Goal: Transaction & Acquisition: Download file/media

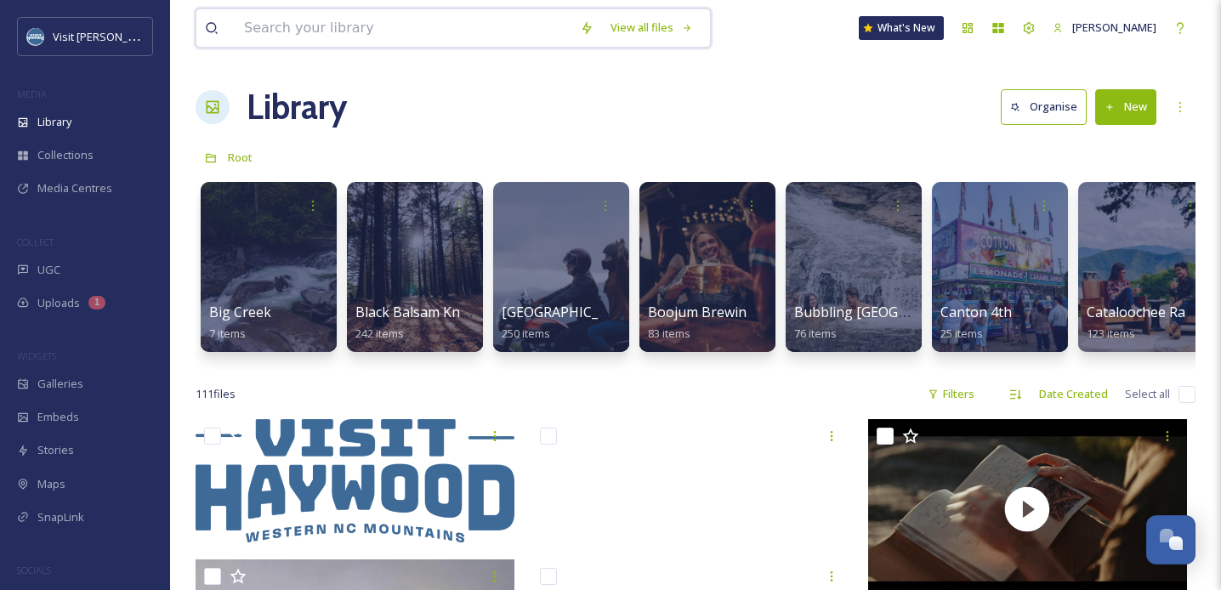
click at [356, 29] on input at bounding box center [404, 27] width 336 height 37
type input "fall"
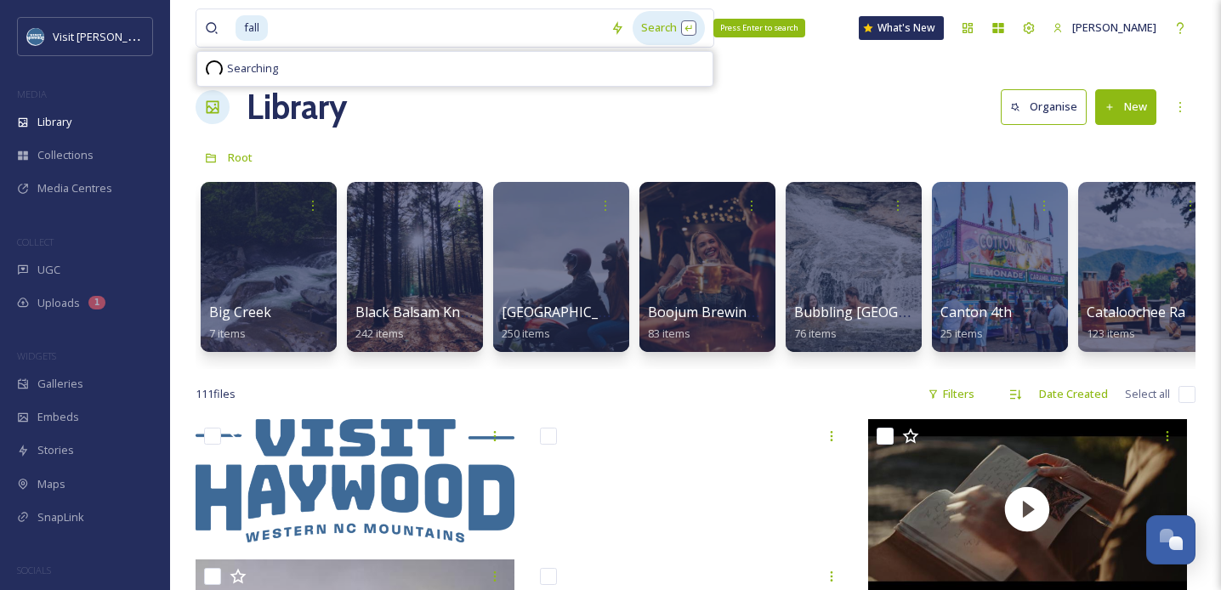
click at [647, 26] on div "Search Press Enter to search" at bounding box center [669, 27] width 72 height 33
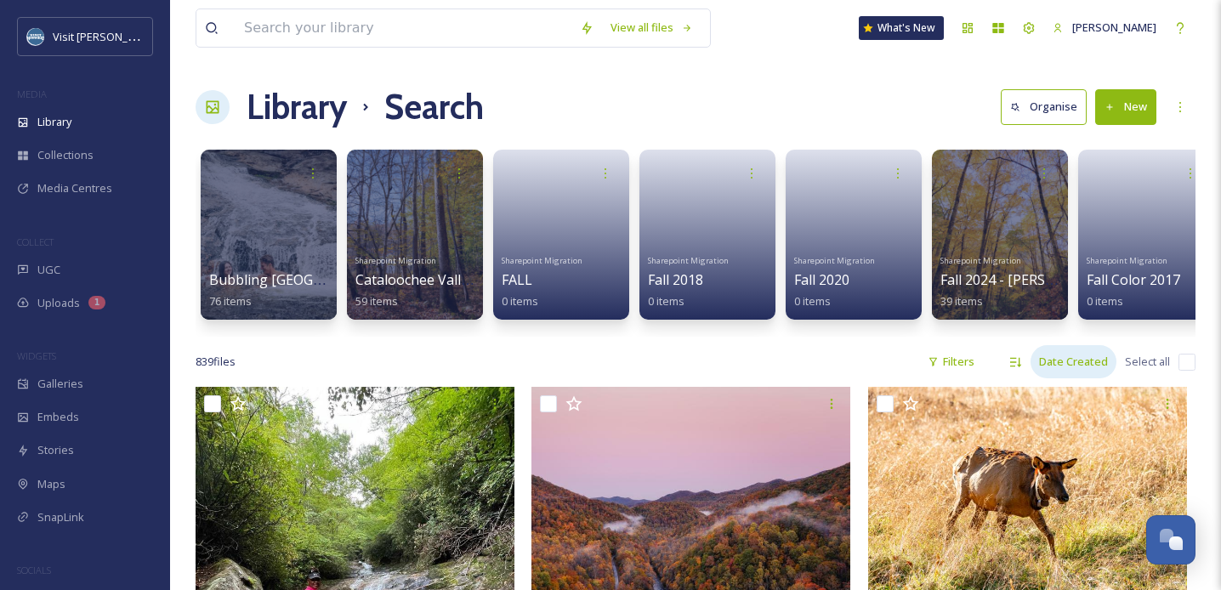
click at [1051, 347] on div "Date Created" at bounding box center [1074, 361] width 86 height 33
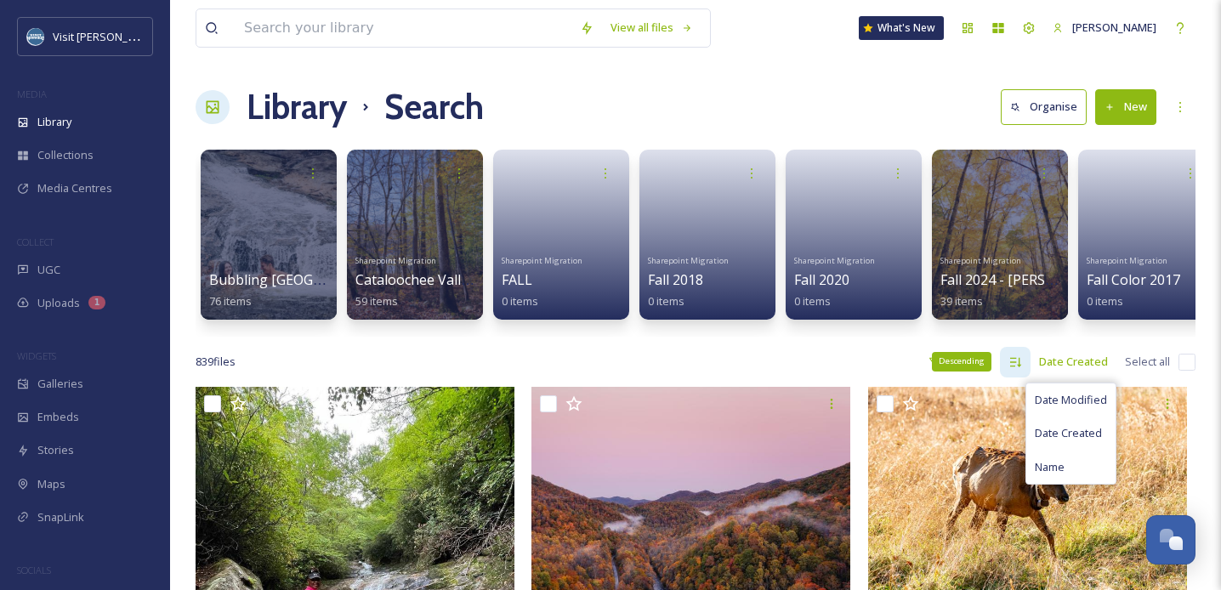
click at [1017, 361] on icon at bounding box center [1015, 361] width 11 height 9
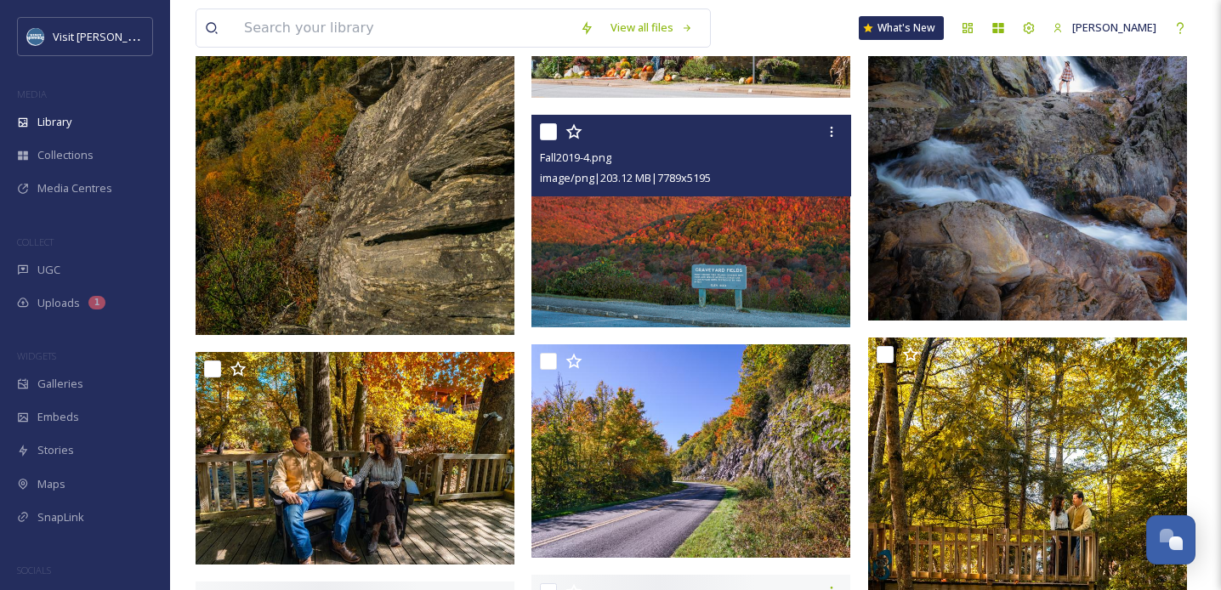
scroll to position [32488, 0]
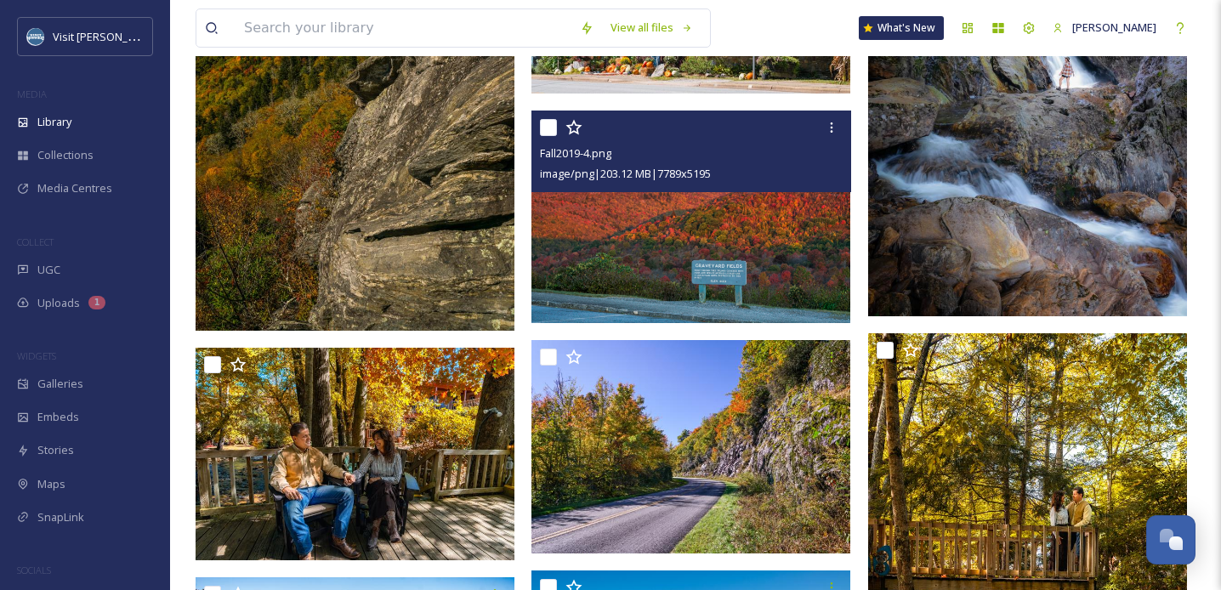
click at [741, 250] on img at bounding box center [691, 217] width 319 height 213
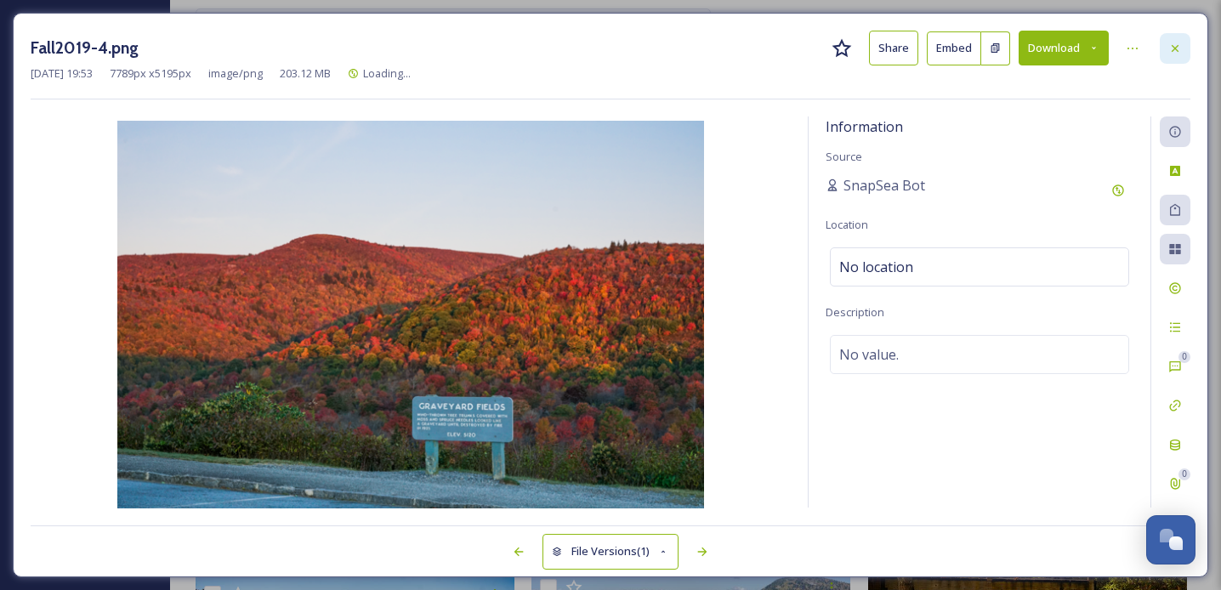
click at [1168, 42] on icon at bounding box center [1175, 49] width 14 height 14
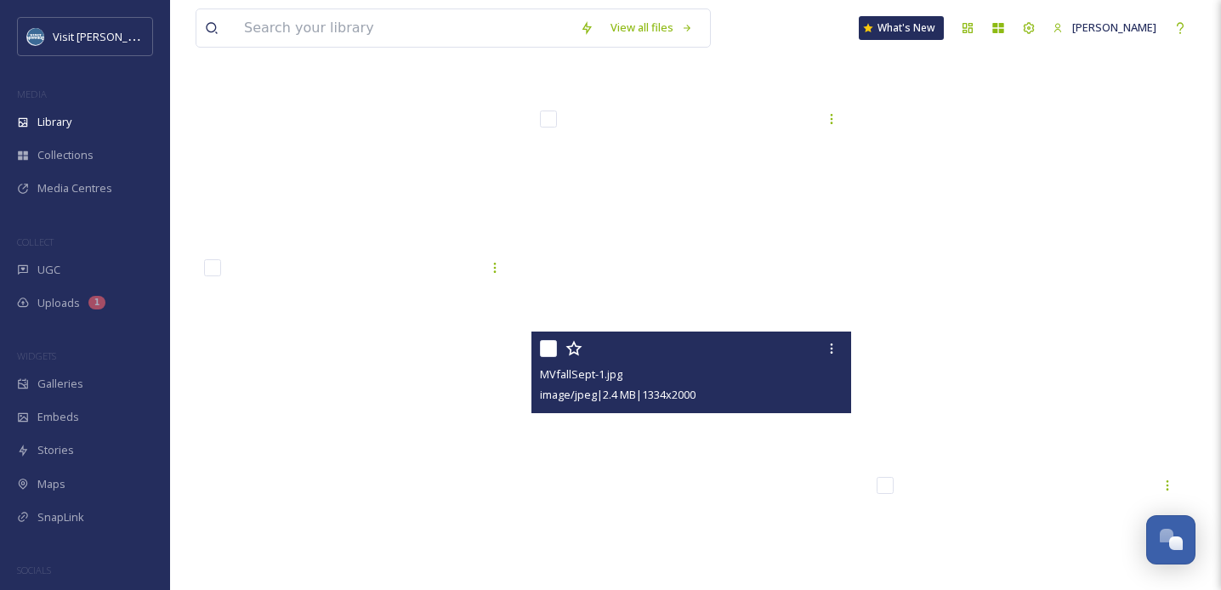
scroll to position [43081, 0]
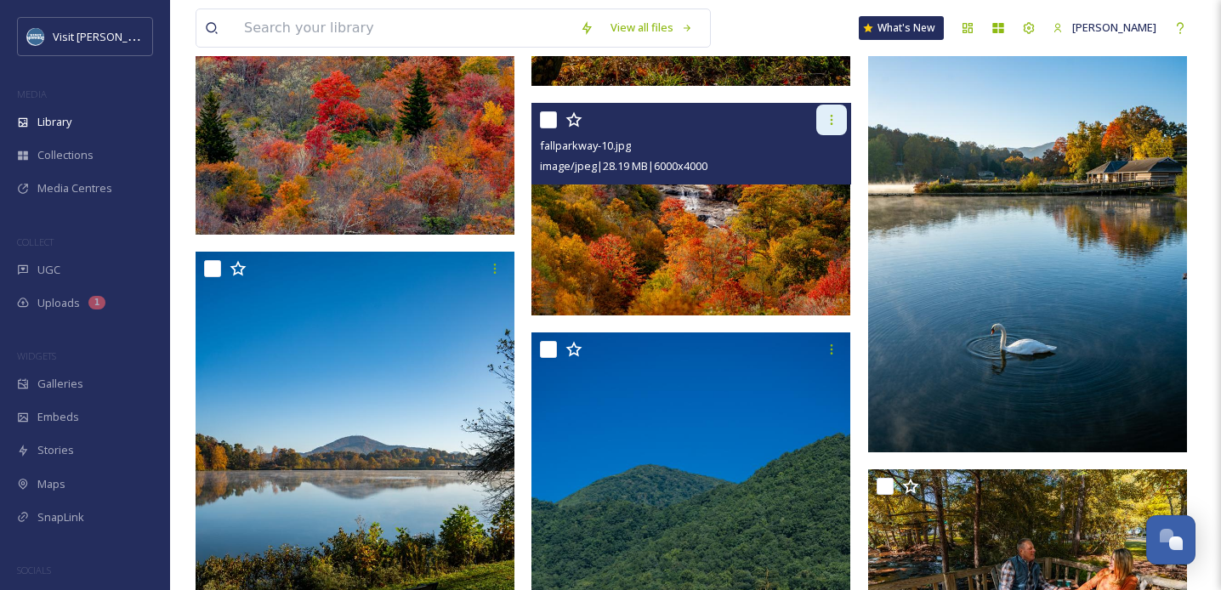
click at [825, 117] on icon at bounding box center [832, 120] width 14 height 14
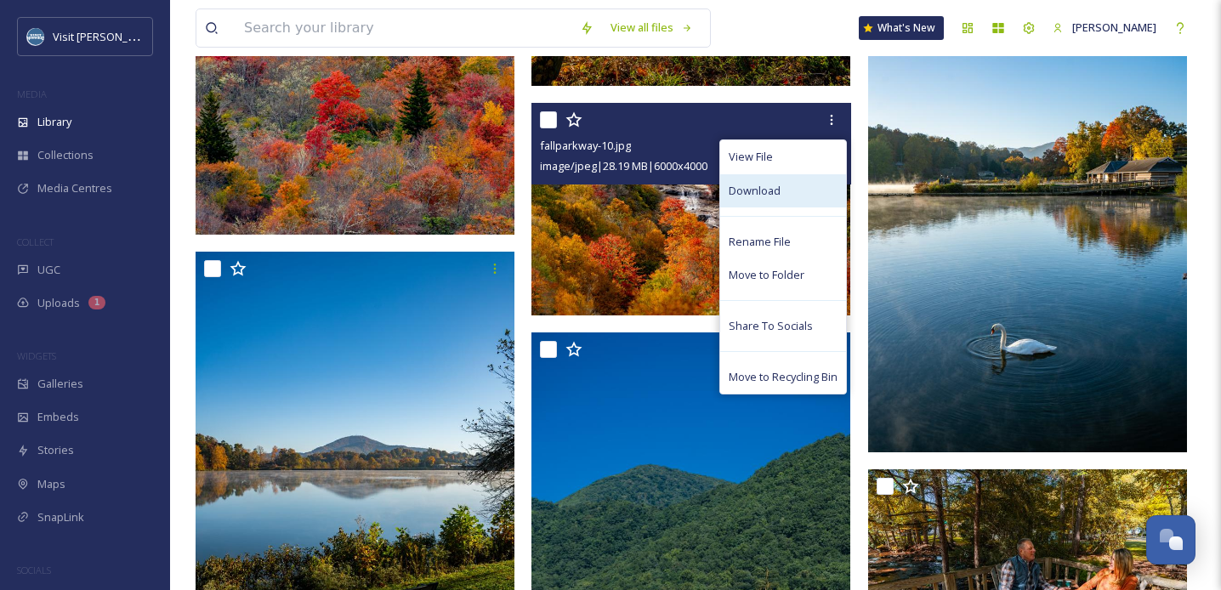
click at [776, 175] on div "Download" at bounding box center [783, 190] width 126 height 33
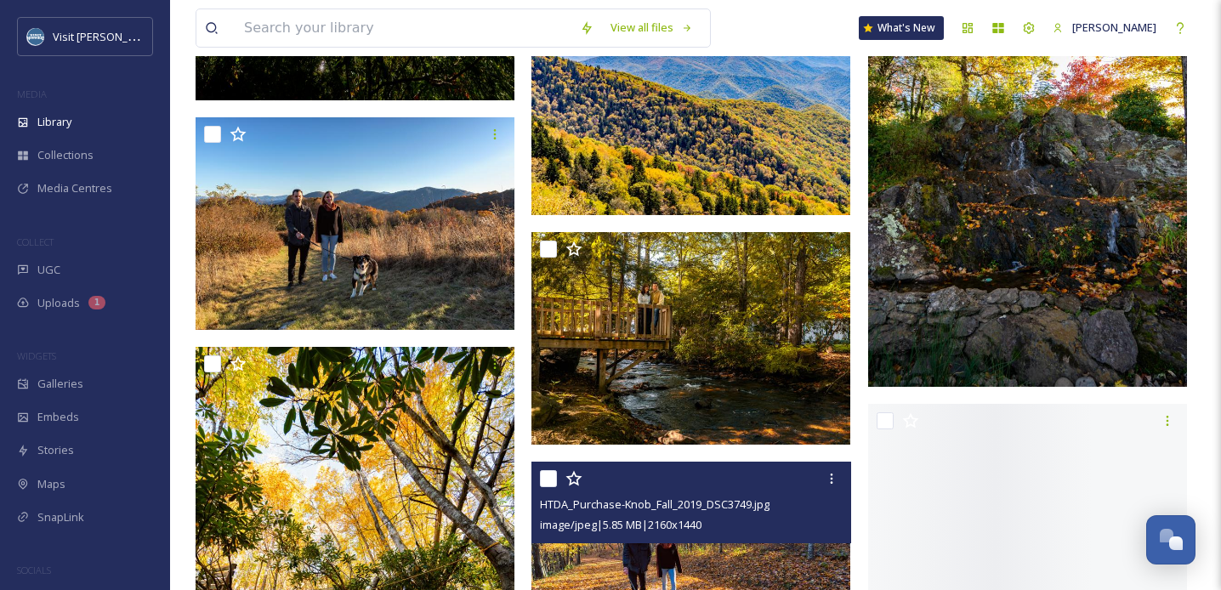
scroll to position [45904, 0]
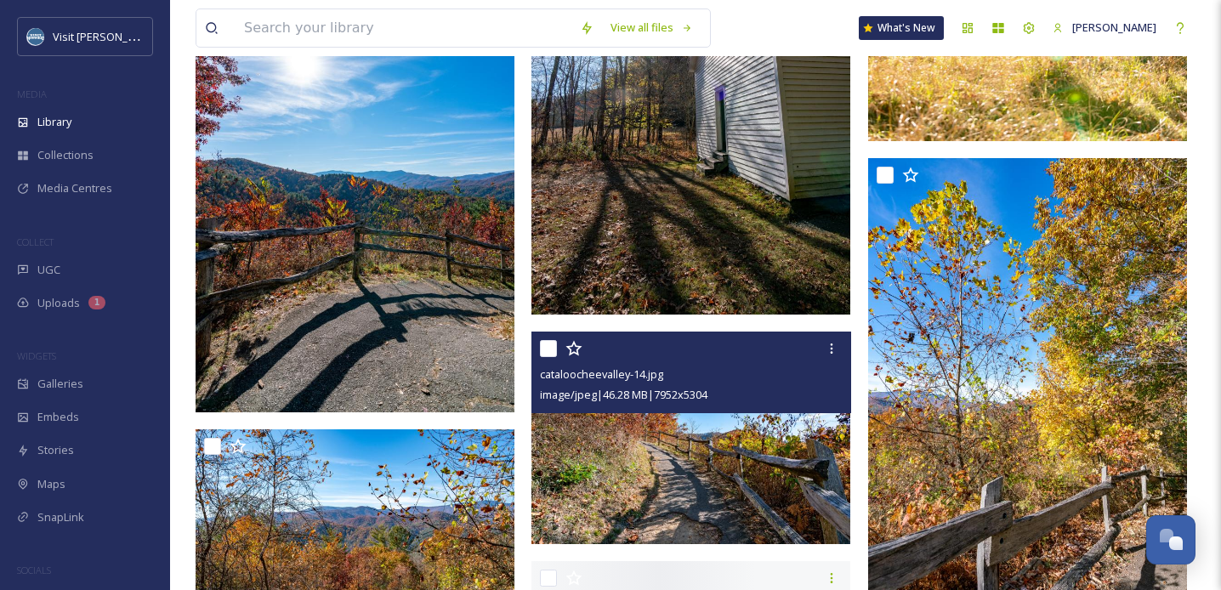
scroll to position [86642, 0]
